Goal: Information Seeking & Learning: Learn about a topic

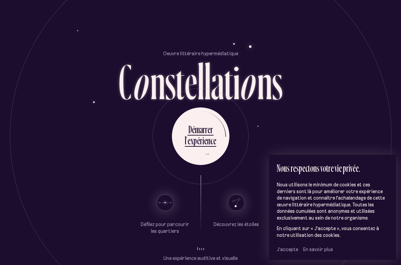
click at [283, 248] on span "J’accepte" at bounding box center [287, 249] width 21 height 6
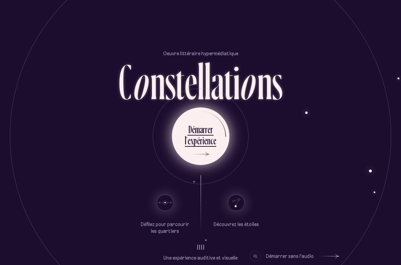
click at [205, 149] on div "l ’ e x p é r i e n c e" at bounding box center [201, 141] width 32 height 15
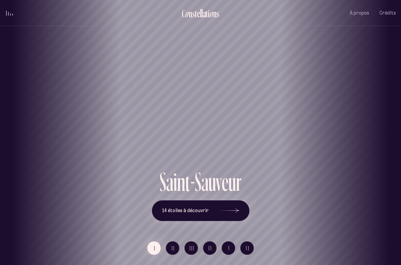
drag, startPoint x: 246, startPoint y: 166, endPoint x: 162, endPoint y: 156, distance: 84.3
click at [162, 156] on div "Saint-Sauveur" at bounding box center [124, 145] width 391 height 47
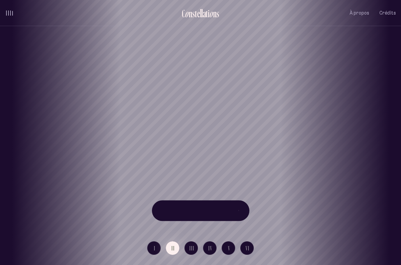
drag, startPoint x: 171, startPoint y: 141, endPoint x: 286, endPoint y: 138, distance: 114.9
click at [244, 140] on div "[GEOGRAPHIC_DATA] [GEOGRAPHIC_DATA] [GEOGRAPHIC_DATA][PERSON_NAME][GEOGRAPHIC_D…" at bounding box center [200, 132] width 401 height 265
drag, startPoint x: 134, startPoint y: 127, endPoint x: 295, endPoint y: 127, distance: 161.6
click at [288, 127] on div "[GEOGRAPHIC_DATA] [GEOGRAPHIC_DATA] [GEOGRAPHIC_DATA][PERSON_NAME][GEOGRAPHIC_D…" at bounding box center [200, 132] width 401 height 265
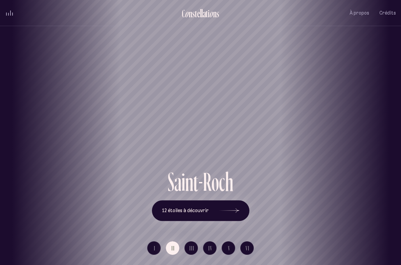
drag, startPoint x: 114, startPoint y: 141, endPoint x: 287, endPoint y: 142, distance: 173.1
click at [285, 142] on h1 "Saint-Roch" at bounding box center [337, 145] width 371 height 26
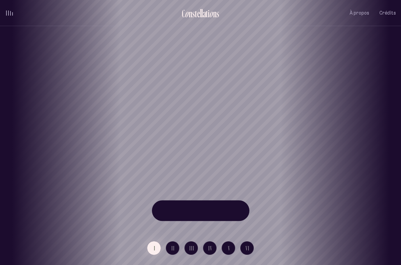
click at [191, 100] on div "[GEOGRAPHIC_DATA] [GEOGRAPHIC_DATA] [GEOGRAPHIC_DATA][PERSON_NAME][GEOGRAPHIC_D…" at bounding box center [200, 132] width 401 height 265
click at [191, 85] on div "Saint-Sauveur" at bounding box center [200, 84] width 401 height 168
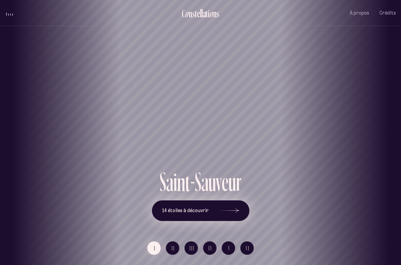
click at [215, 210] on button "14 étoiles à découvrir" at bounding box center [201, 210] width 98 height 21
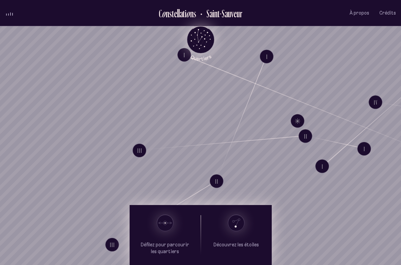
click at [304, 102] on div "Loader C o n s t e l l a t i o n s [GEOGRAPHIC_DATA] À propos Crédits Menu Quar…" at bounding box center [200, 132] width 401 height 265
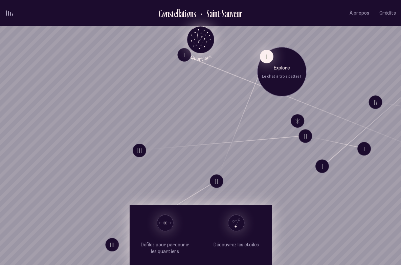
click at [266, 62] on button "I" at bounding box center [267, 57] width 14 height 14
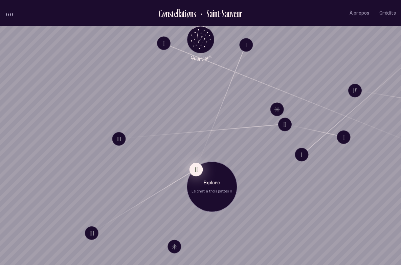
click at [195, 171] on button "II" at bounding box center [196, 170] width 14 height 14
